Goal: Find specific page/section: Find specific page/section

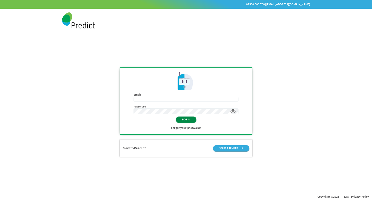
type input "**********"
click at [191, 120] on button "LOG IN" at bounding box center [186, 119] width 20 height 6
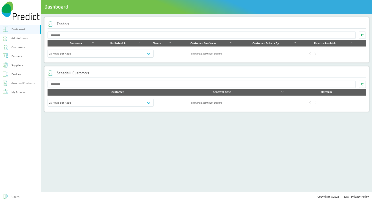
click at [20, 49] on div "Customers" at bounding box center [17, 47] width 13 height 5
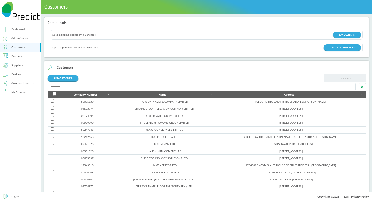
click at [20, 64] on div "Suppliers" at bounding box center [17, 65] width 12 height 5
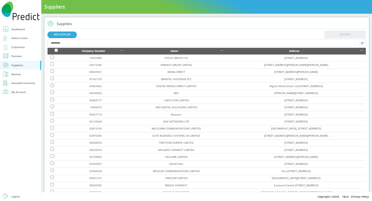
click at [144, 40] on input "text" at bounding box center [201, 42] width 308 height 7
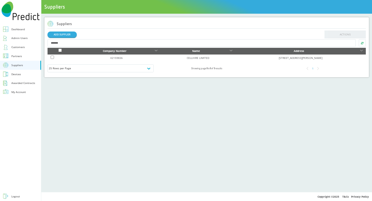
type input "*******"
click at [187, 53] on div "Name" at bounding box center [195, 51] width 65 height 5
click at [187, 59] on link "CELLHIRE LIMITED" at bounding box center [198, 58] width 22 height 4
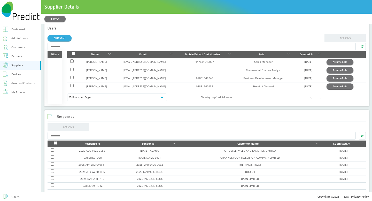
scroll to position [165, 0]
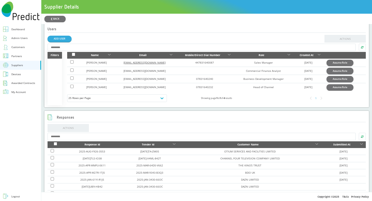
click at [143, 64] on link "[EMAIL_ADDRESS][DOMAIN_NAME]" at bounding box center [144, 63] width 42 height 4
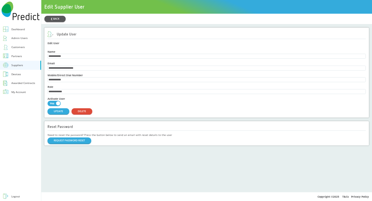
click at [57, 18] on button "❮ BACK" at bounding box center [54, 19] width 21 height 6
